Goal: Check status: Check status

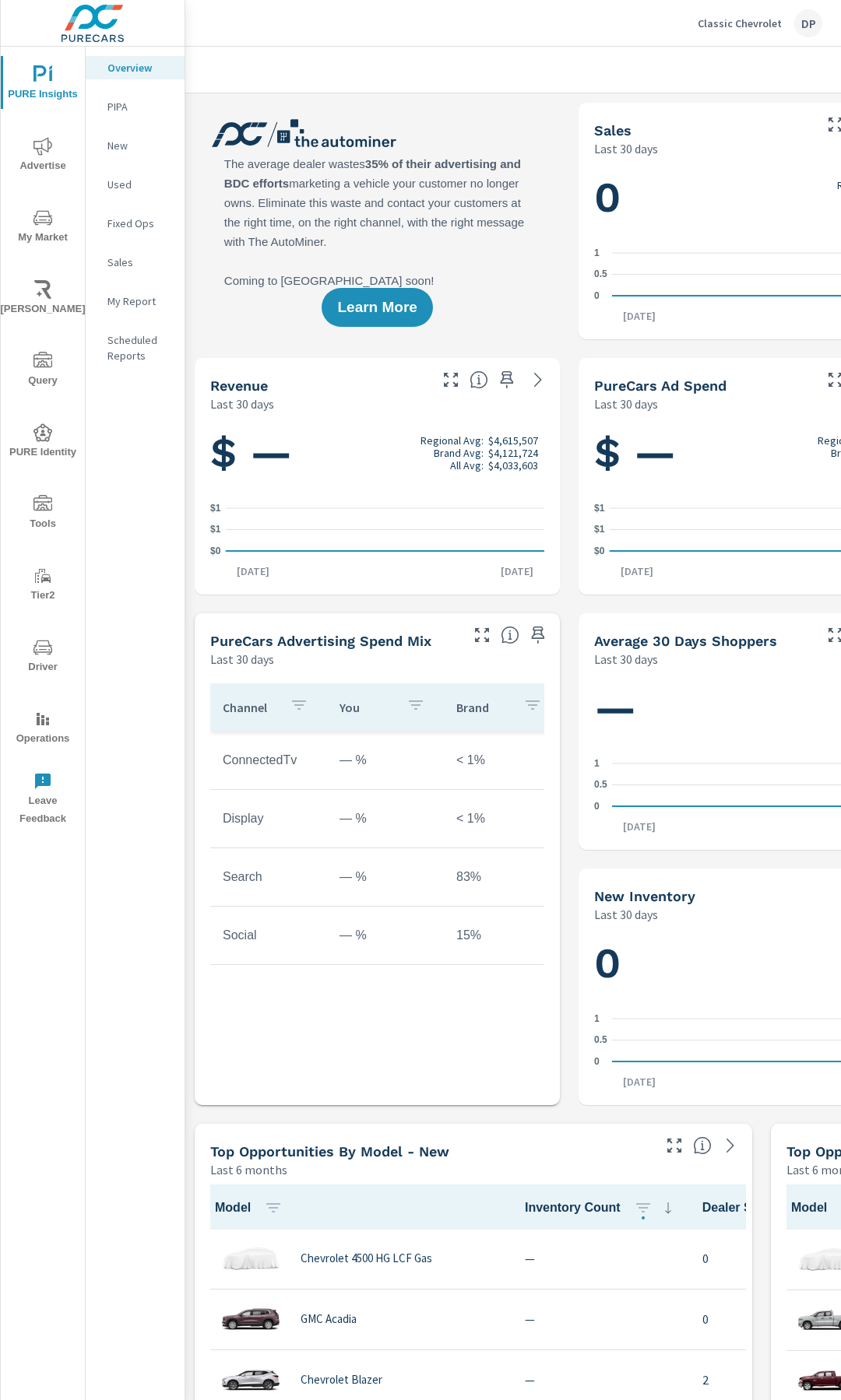
scroll to position [1, 0]
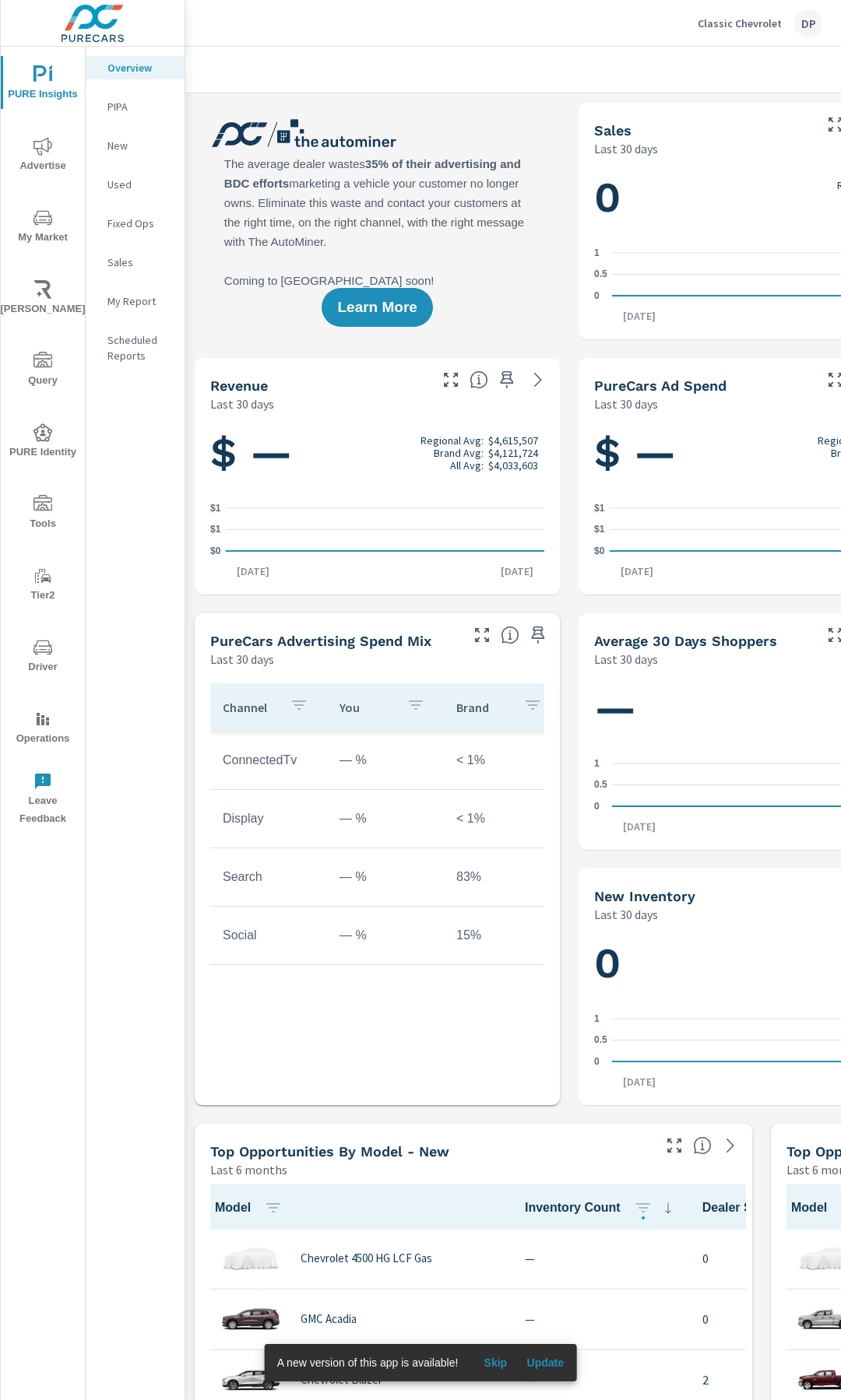
click at [551, 1364] on span "Update" at bounding box center [545, 1363] width 37 height 14
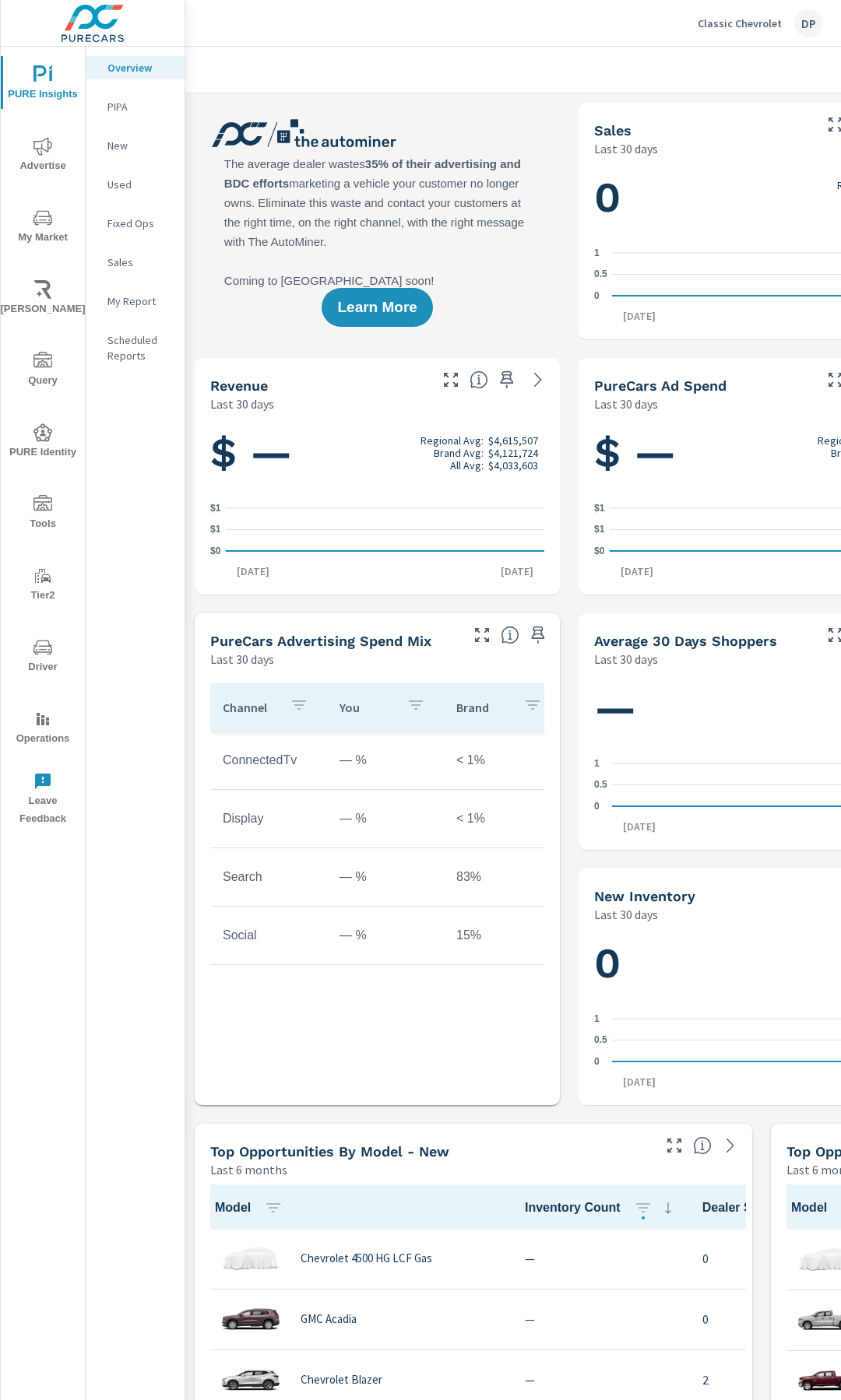
scroll to position [1, 0]
click at [499, 21] on div "Classic Chevrolet DP" at bounding box center [513, 23] width 618 height 46
